Goal: Information Seeking & Learning: Learn about a topic

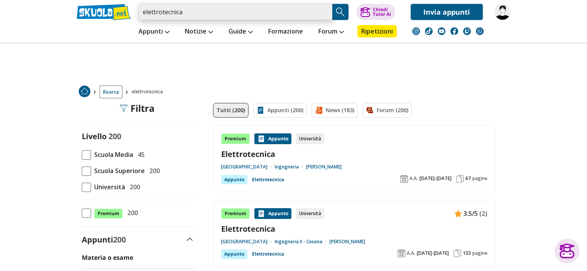
click at [143, 10] on input "elettrotecnica" at bounding box center [236, 12] width 194 height 16
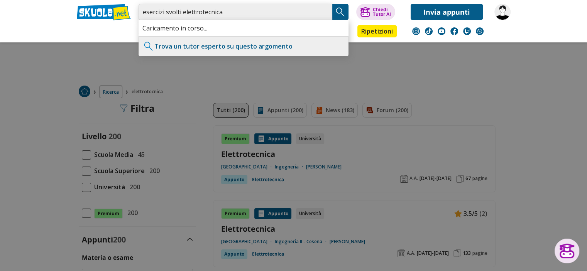
type input "esercizi svolti elettrotecnica"
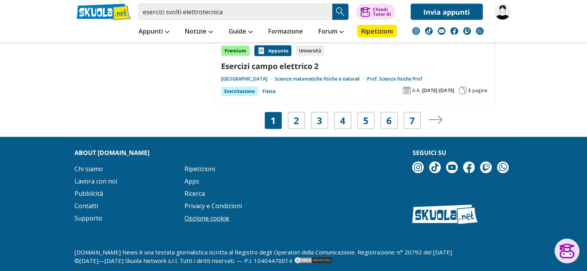
scroll to position [1497, 0]
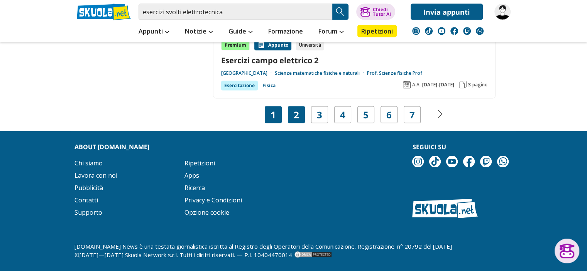
click at [296, 115] on link "2" at bounding box center [296, 115] width 5 height 11
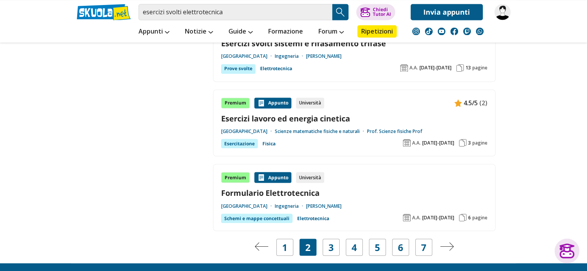
scroll to position [1483, 0]
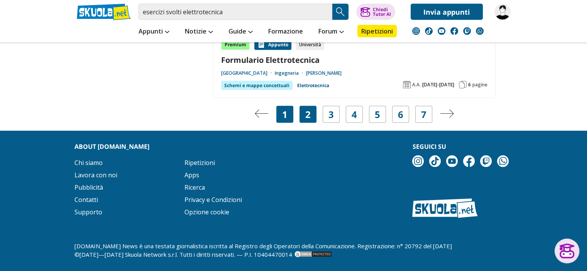
click at [288, 114] on div "1" at bounding box center [284, 114] width 17 height 17
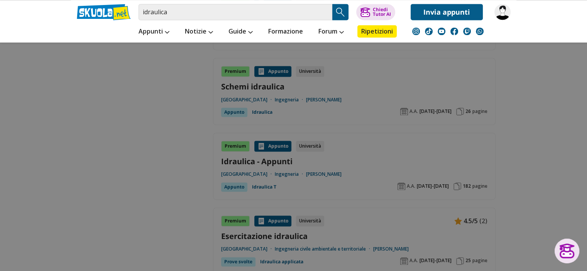
scroll to position [1119, 0]
